Goal: Transaction & Acquisition: Register for event/course

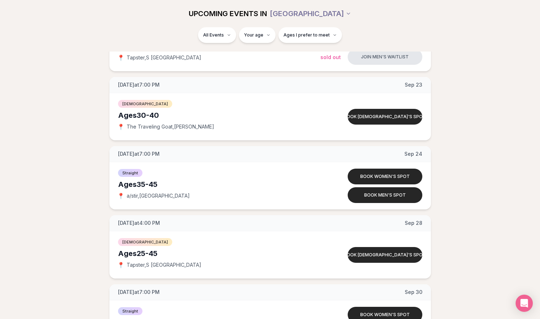
scroll to position [1042, 0]
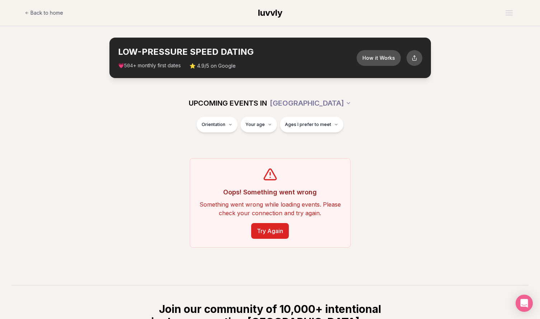
scroll to position [132, 0]
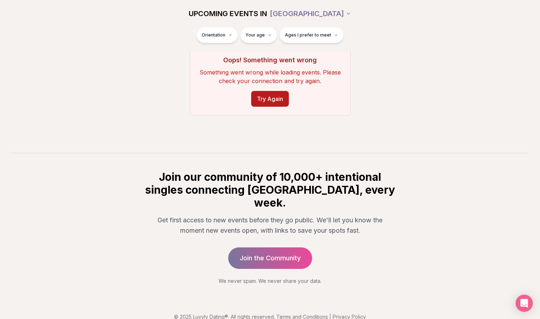
click at [272, 99] on button "Try Again" at bounding box center [270, 99] width 38 height 16
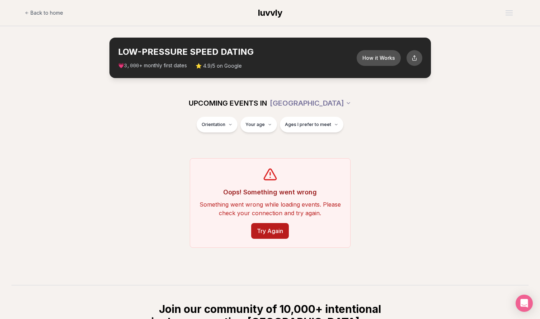
click at [276, 232] on button "Try Again" at bounding box center [270, 231] width 38 height 16
